Goal: Transaction & Acquisition: Purchase product/service

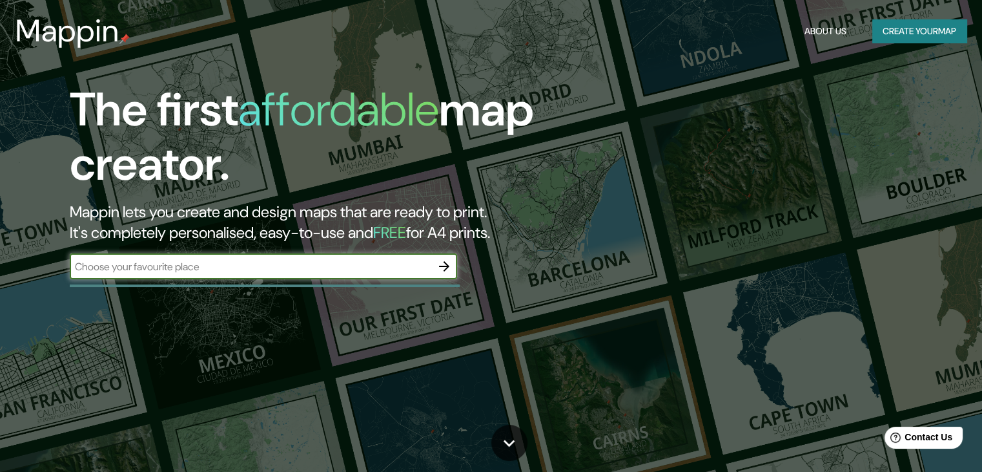
click at [282, 264] on input "text" at bounding box center [251, 266] width 362 height 15
type input "tia via la costa"
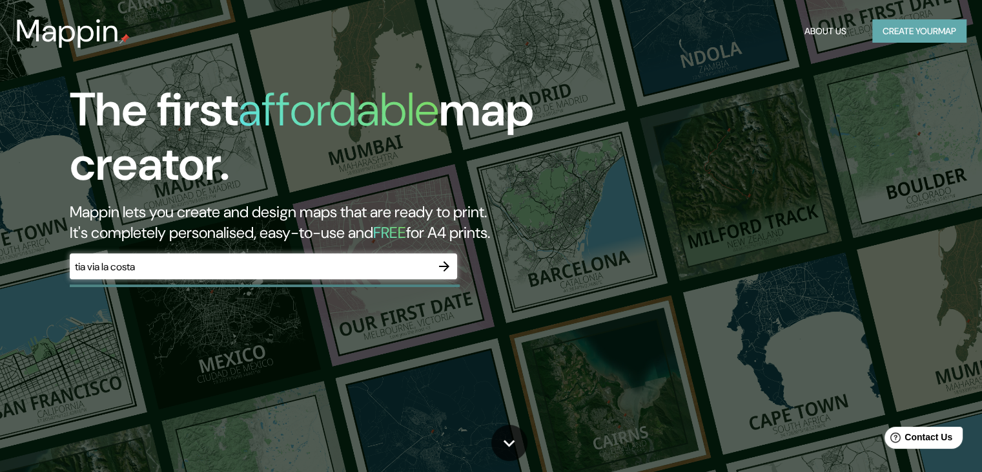
click at [940, 19] on button "Create your map" at bounding box center [920, 31] width 94 height 24
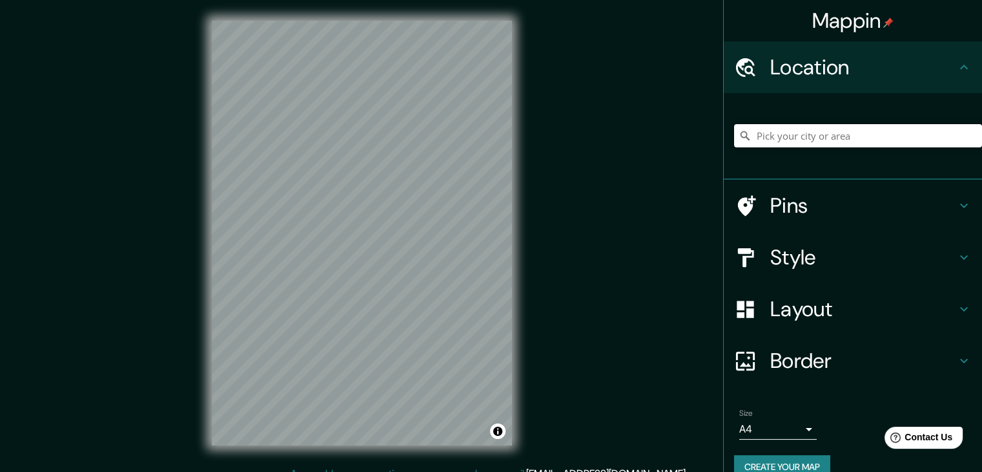
click at [819, 136] on input "Pick your city or area" at bounding box center [858, 135] width 248 height 23
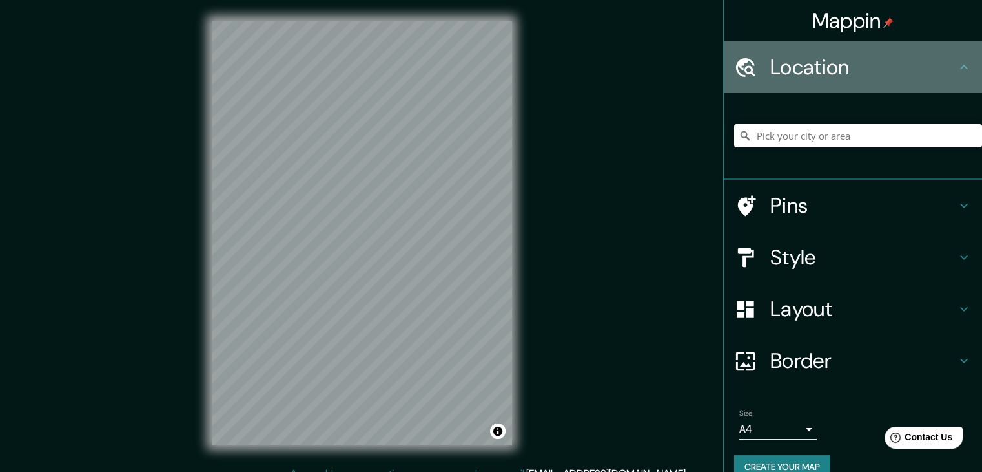
click at [915, 73] on h4 "Location" at bounding box center [864, 67] width 186 height 26
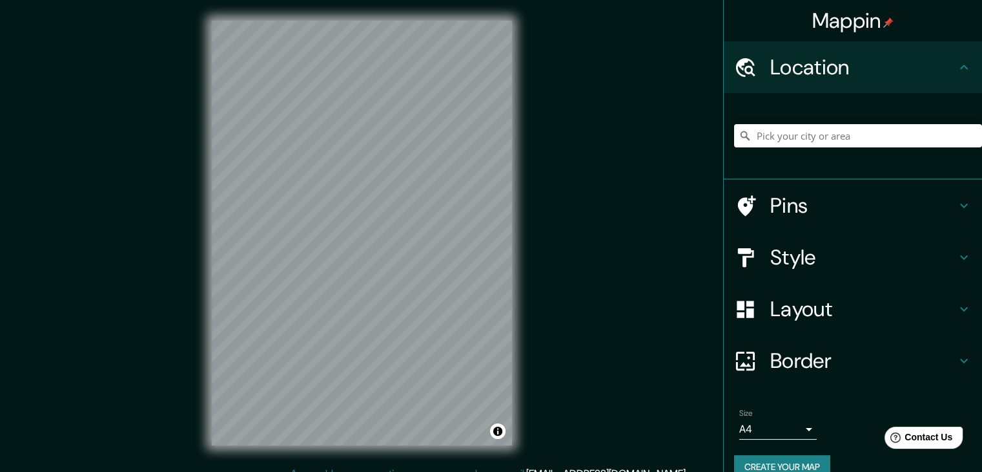
drag, startPoint x: 835, startPoint y: 151, endPoint x: 814, endPoint y: 132, distance: 27.5
click at [814, 132] on div at bounding box center [858, 135] width 248 height 65
click at [814, 132] on input "Pick your city or area" at bounding box center [858, 135] width 248 height 23
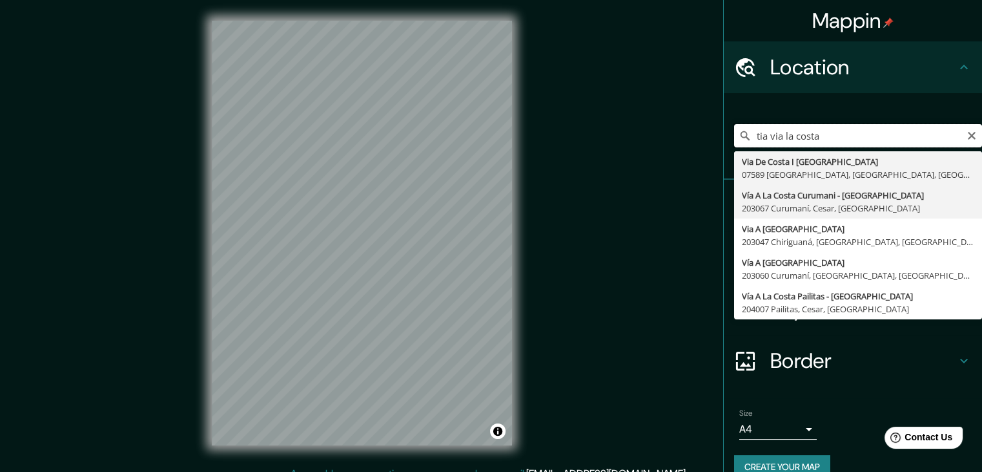
scroll to position [22, 0]
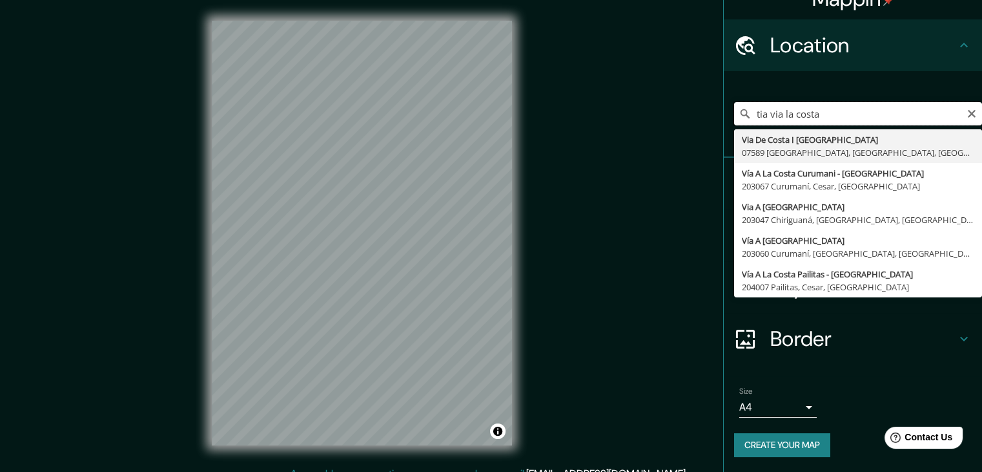
click at [825, 110] on input "tia via la costa" at bounding box center [858, 113] width 248 height 23
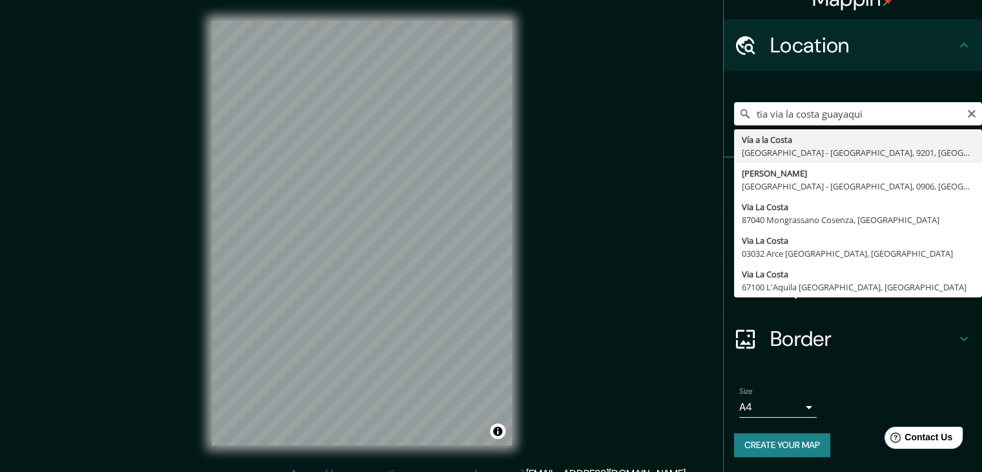
type input "Vía a la Costa, [GEOGRAPHIC_DATA] - [GEOGRAPHIC_DATA], 9201, [GEOGRAPHIC_DATA]"
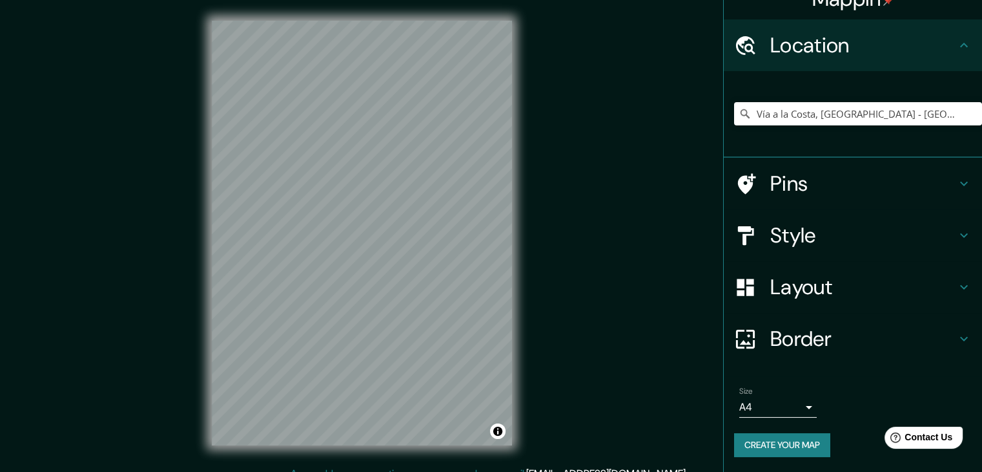
click at [543, 298] on div "Mappin Location [STREET_ADDRESS] Pins Style Layout Border Choose a border. Hint…" at bounding box center [491, 243] width 982 height 486
click at [535, 276] on div "Mappin Location [STREET_ADDRESS] Pins Style Layout Border Choose a border. Hint…" at bounding box center [491, 243] width 982 height 486
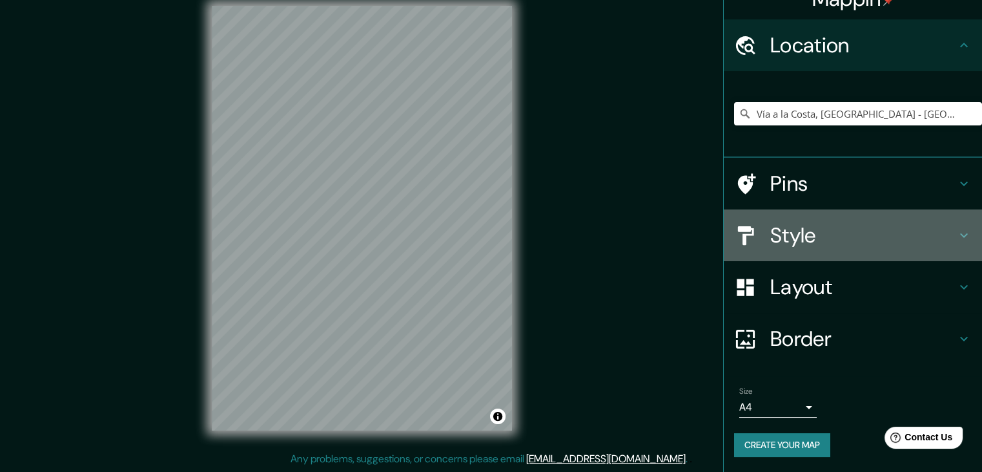
click at [771, 222] on h4 "Style" at bounding box center [864, 235] width 186 height 26
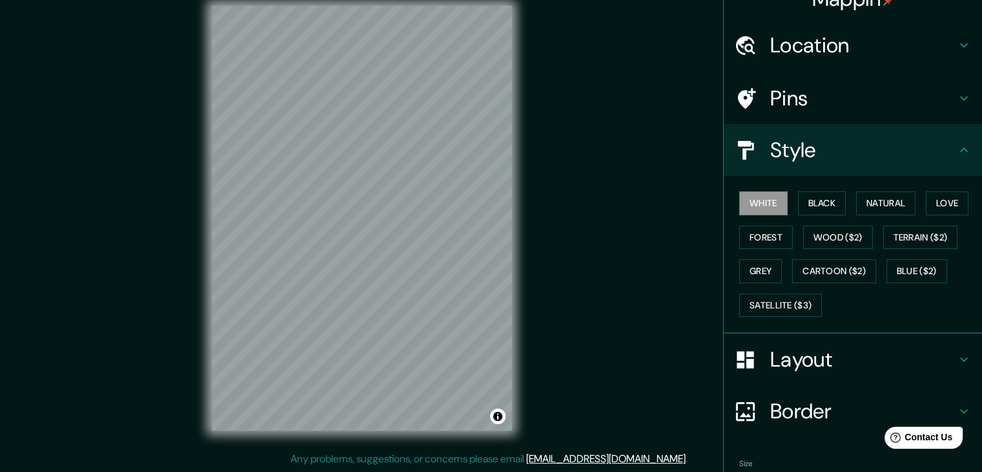
scroll to position [43, 0]
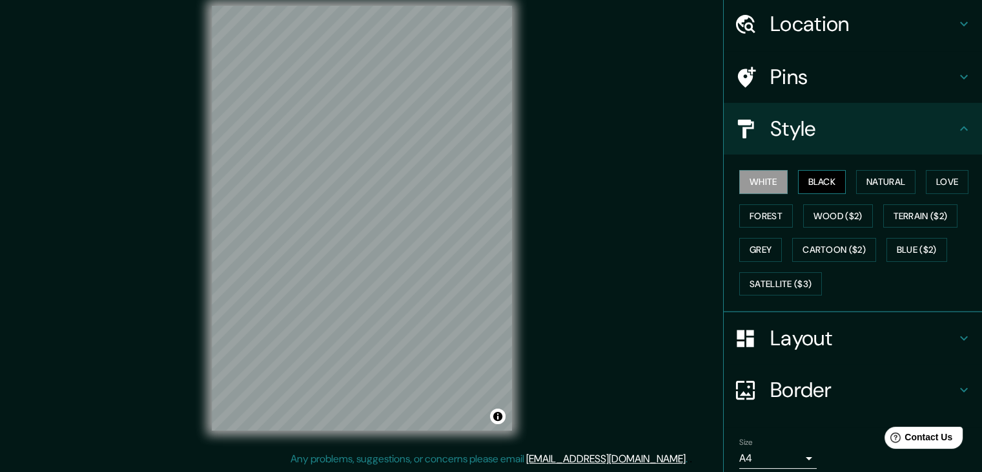
click at [824, 183] on button "Black" at bounding box center [822, 182] width 48 height 24
click at [891, 182] on button "Natural" at bounding box center [886, 182] width 59 height 24
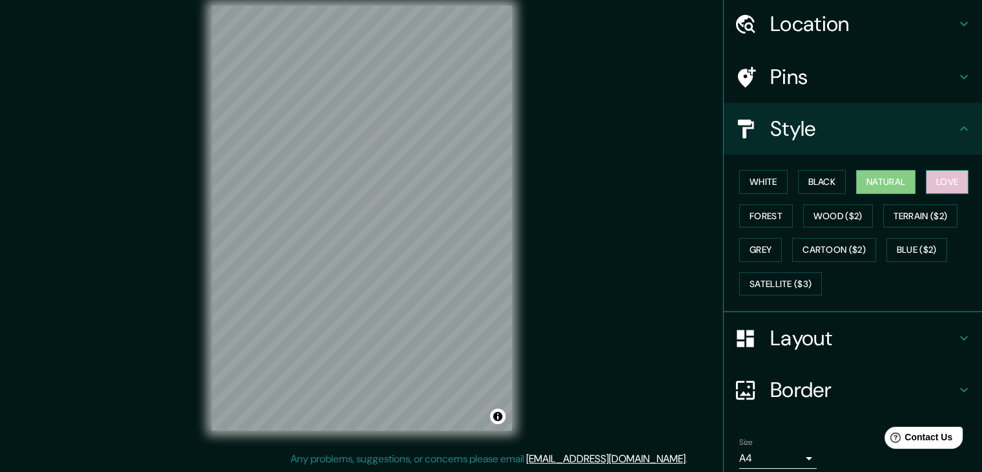
click at [949, 183] on button "Love" at bounding box center [947, 182] width 43 height 24
click at [780, 222] on button "Forest" at bounding box center [767, 216] width 54 height 24
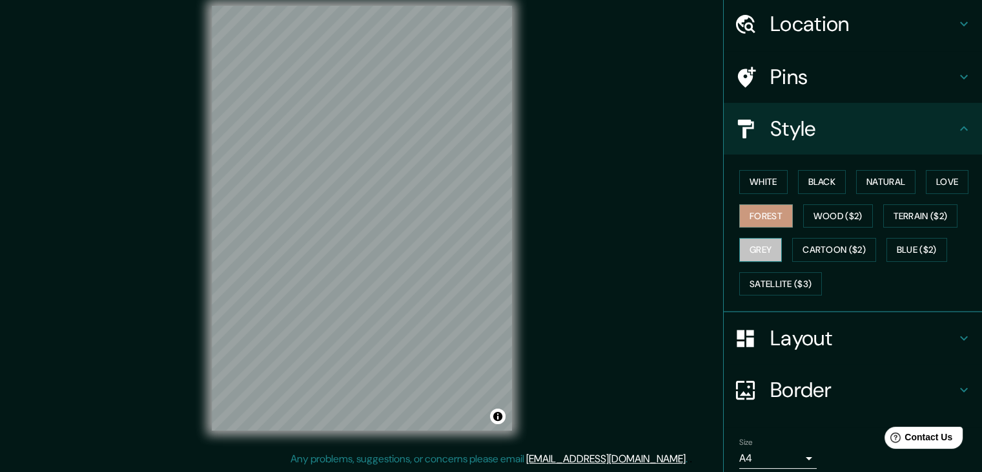
click at [766, 249] on button "Grey" at bounding box center [761, 250] width 43 height 24
click at [766, 218] on button "Forest" at bounding box center [767, 216] width 54 height 24
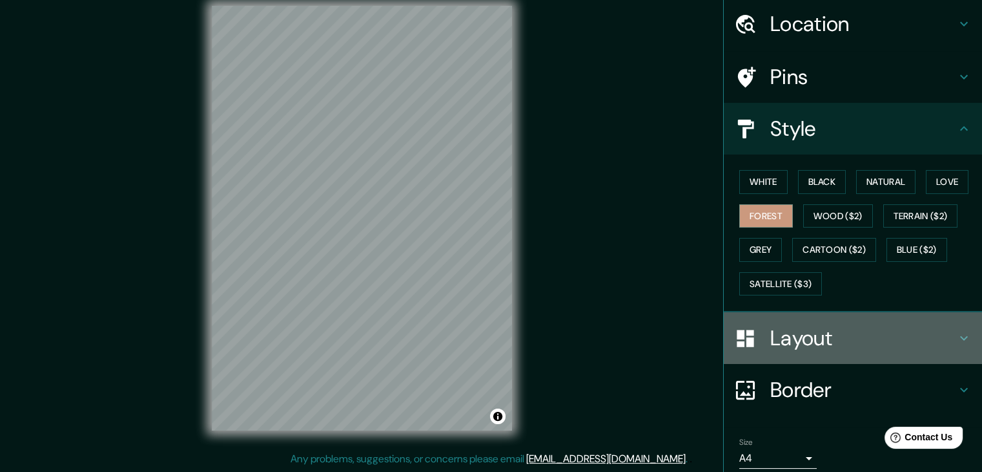
click at [822, 313] on div "Layout" at bounding box center [853, 338] width 258 height 52
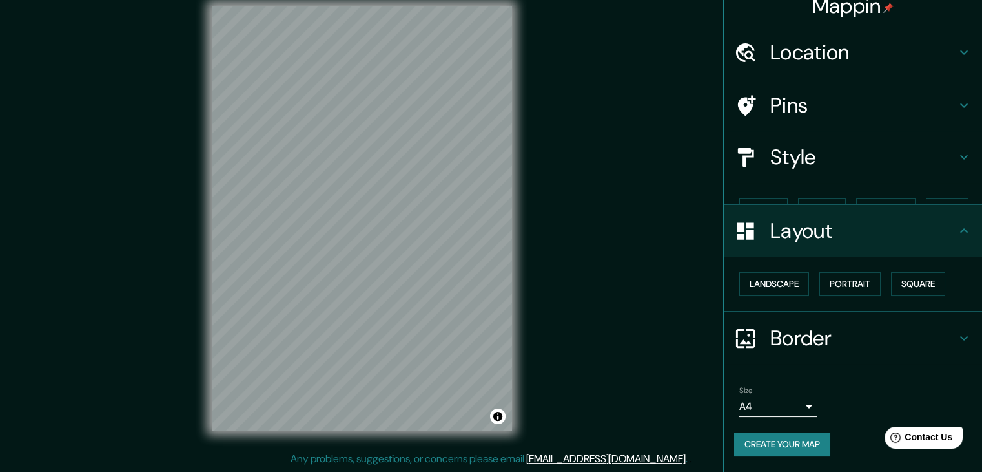
scroll to position [0, 0]
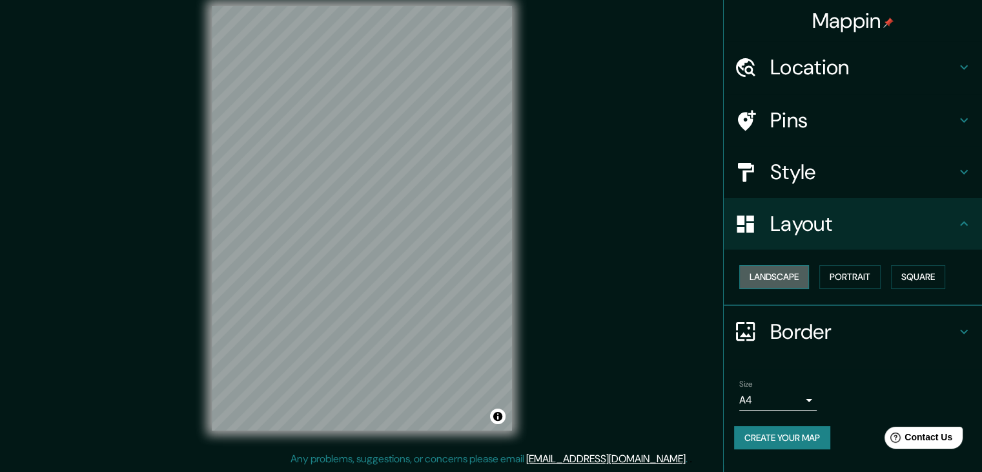
click at [806, 282] on button "Landscape" at bounding box center [775, 277] width 70 height 24
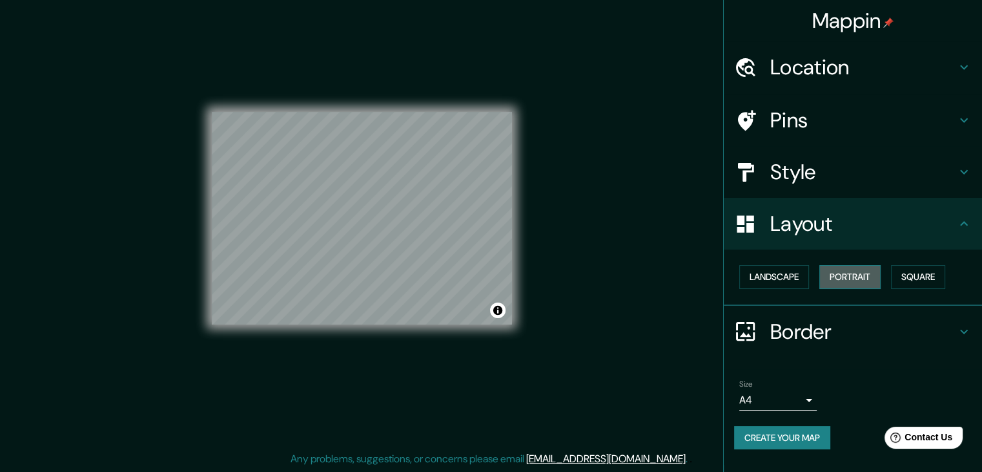
click at [853, 277] on button "Portrait" at bounding box center [850, 277] width 61 height 24
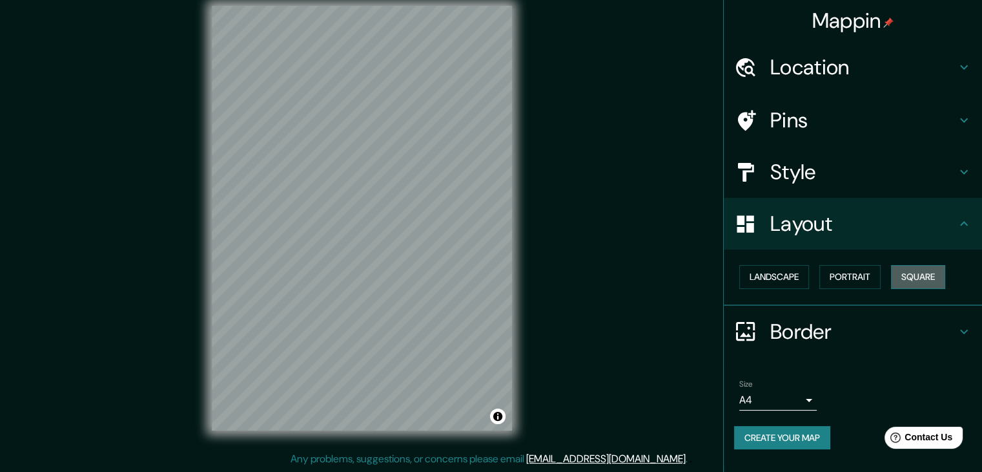
click at [924, 282] on button "Square" at bounding box center [918, 277] width 54 height 24
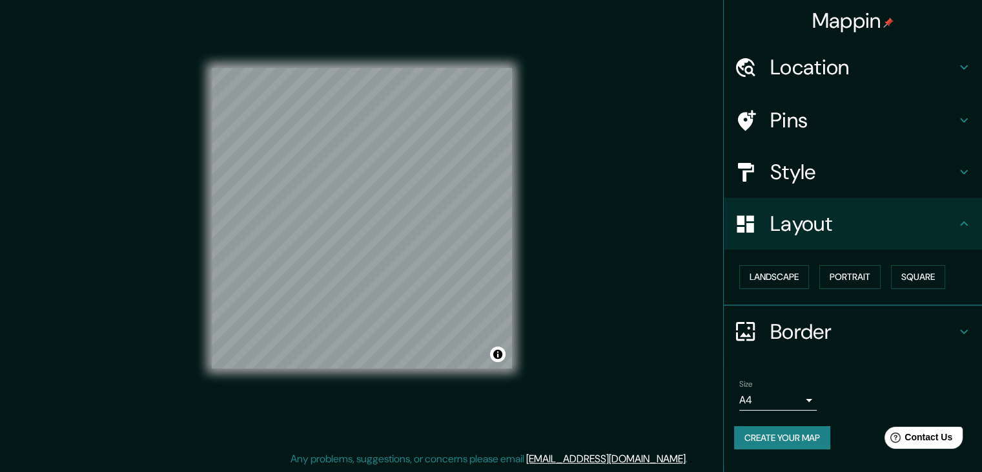
click at [907, 122] on h4 "Pins" at bounding box center [864, 120] width 186 height 26
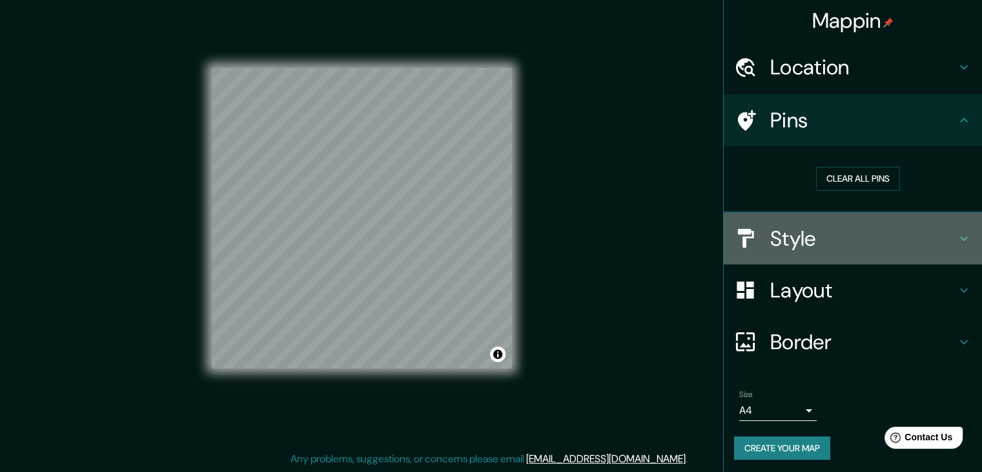
click at [785, 245] on h4 "Style" at bounding box center [864, 238] width 186 height 26
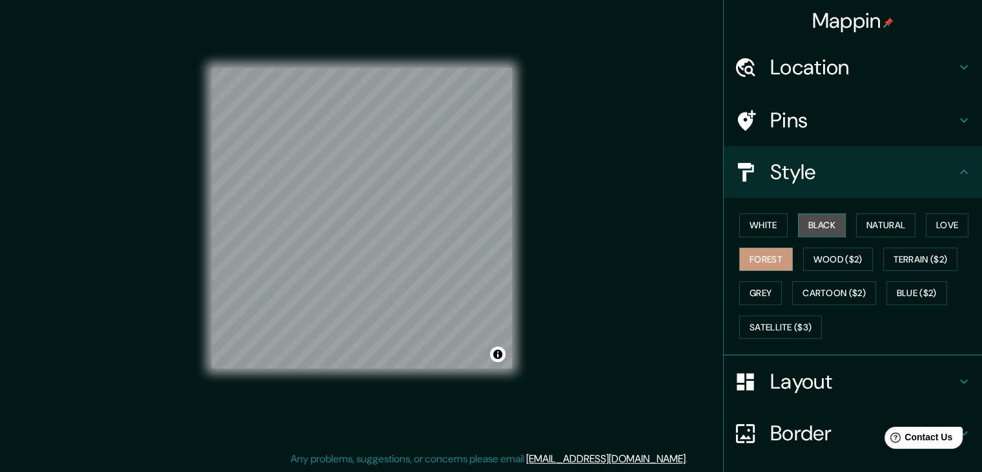
click at [819, 227] on button "Black" at bounding box center [822, 225] width 48 height 24
click at [767, 225] on button "White" at bounding box center [764, 225] width 48 height 24
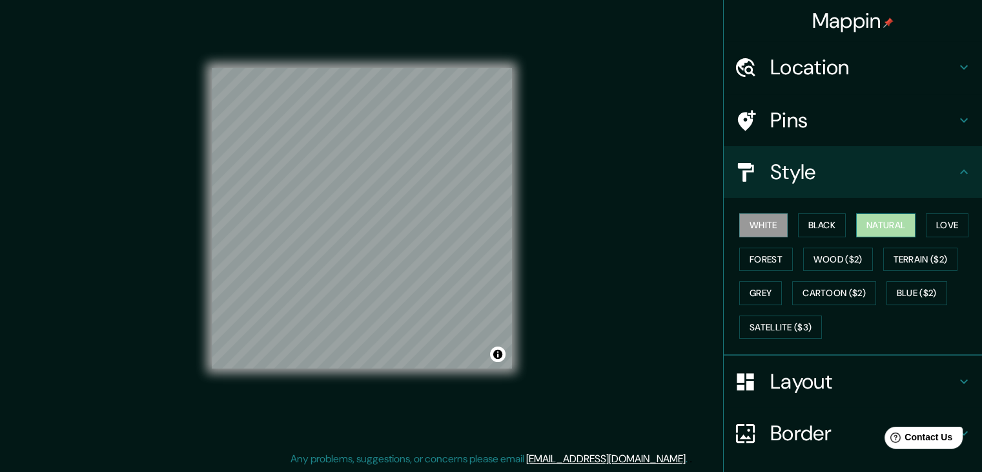
click at [877, 231] on button "Natural" at bounding box center [886, 225] width 59 height 24
click at [926, 222] on button "Love" at bounding box center [947, 225] width 43 height 24
